Goal: Communication & Community: Connect with others

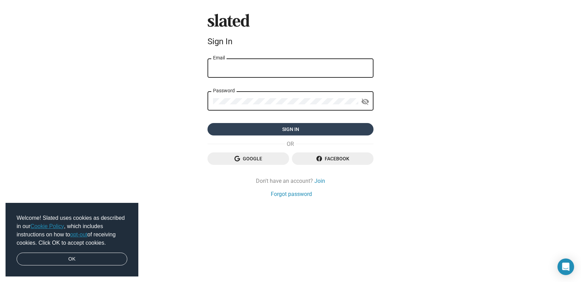
type input "[EMAIL_ADDRESS][DOMAIN_NAME]"
click at [288, 128] on span "Sign in" at bounding box center [290, 129] width 155 height 12
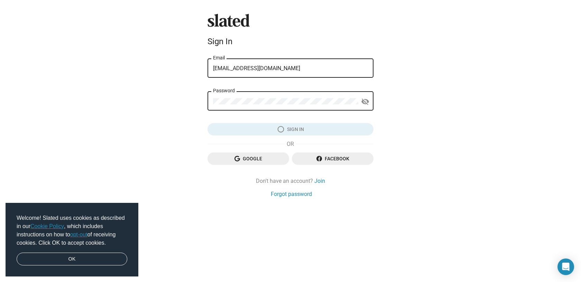
click at [364, 103] on mat-icon "visibility_off" at bounding box center [365, 101] width 8 height 11
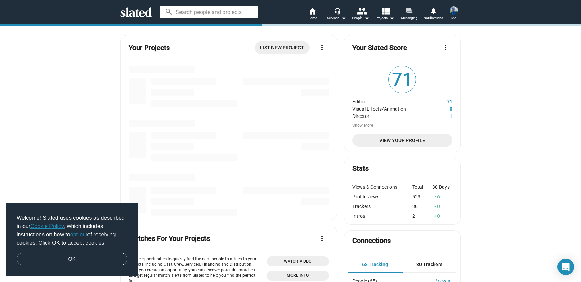
click at [412, 15] on span "Messaging" at bounding box center [408, 18] width 17 height 8
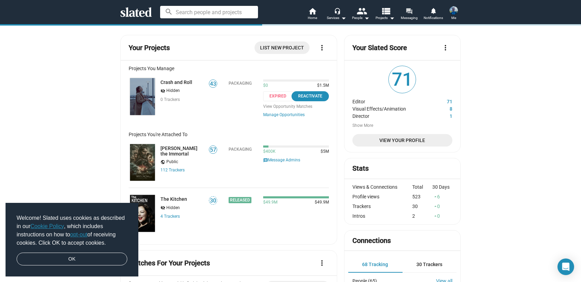
click at [408, 12] on mat-icon "forum" at bounding box center [408, 11] width 7 height 7
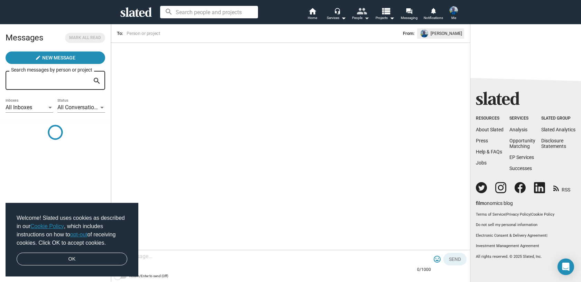
click at [362, 18] on mat-icon "arrow_drop_down" at bounding box center [366, 18] width 8 height 8
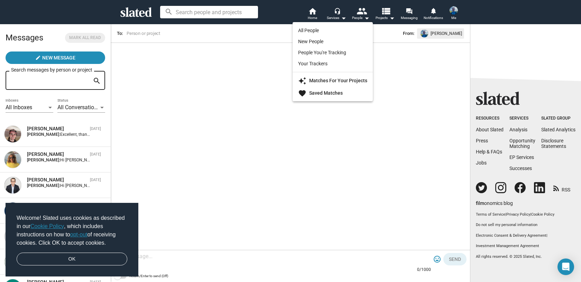
click at [225, 82] on div at bounding box center [290, 141] width 581 height 282
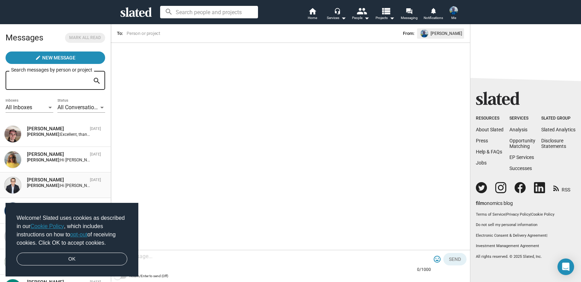
click at [83, 181] on div "[PERSON_NAME]" at bounding box center [57, 180] width 60 height 7
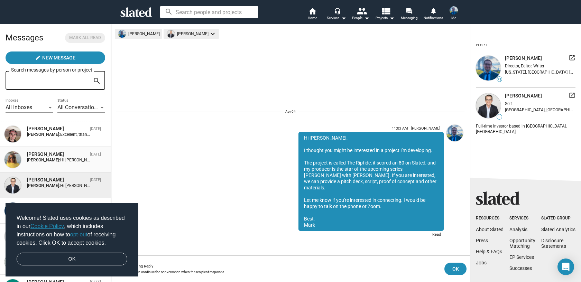
click at [66, 155] on div "[PERSON_NAME]" at bounding box center [57, 154] width 60 height 7
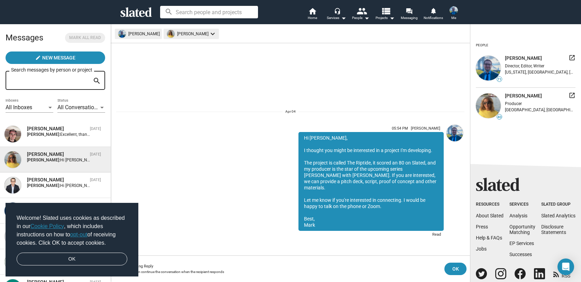
click at [135, 10] on icon at bounding box center [135, 12] width 31 height 10
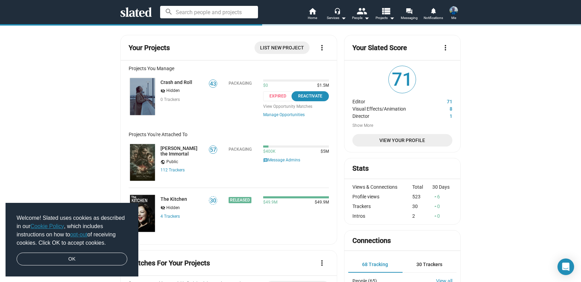
click at [450, 12] on img at bounding box center [453, 10] width 8 height 8
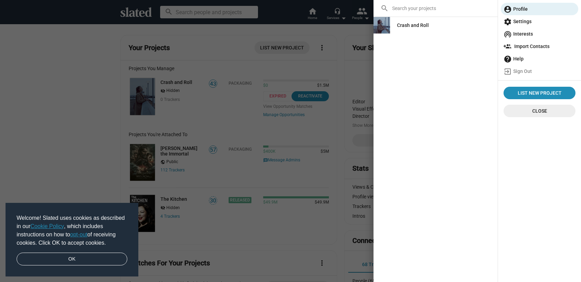
click at [303, 31] on div at bounding box center [290, 141] width 581 height 282
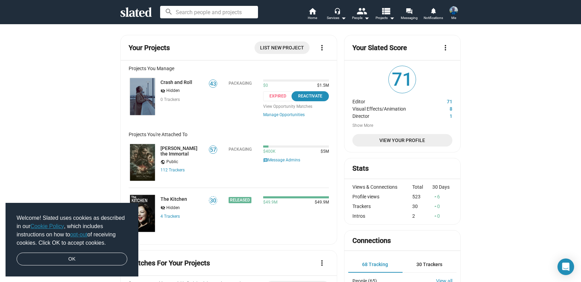
click at [237, 4] on div "search home Home headset_mic Services arrow_drop_down people People arrow_drop_…" at bounding box center [290, 12] width 354 height 18
click at [236, 10] on input at bounding box center [209, 12] width 98 height 12
click at [451, 12] on img at bounding box center [453, 10] width 8 height 8
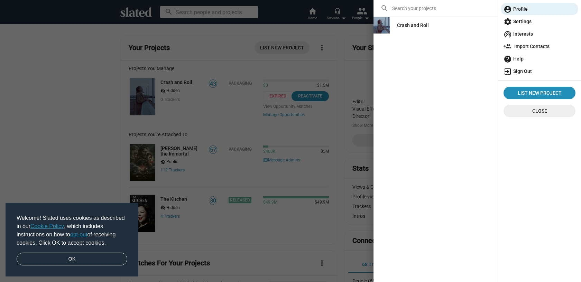
click at [518, 74] on span "exit_to_app Sign Out" at bounding box center [539, 71] width 72 height 12
